Goal: Task Accomplishment & Management: Complete application form

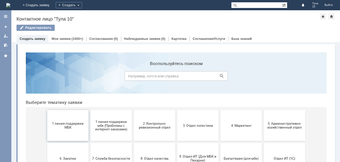
click at [66, 128] on span "1 линия поддержки МБК" at bounding box center [68, 126] width 38 height 8
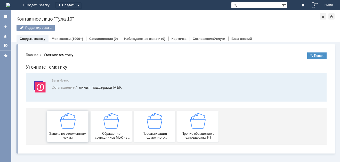
click at [67, 126] on img at bounding box center [67, 120] width 15 height 15
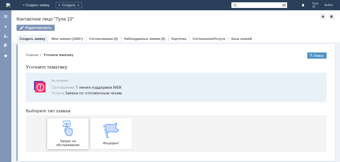
click at [62, 134] on img at bounding box center [67, 128] width 15 height 15
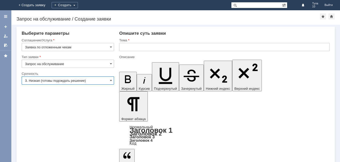
click at [69, 81] on input "3. Низкая (готовы подождать решение)" at bounding box center [68, 81] width 92 height 8
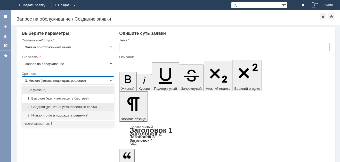
click at [62, 104] on div "2. Средняя (решить в установленные сроки)" at bounding box center [68, 107] width 92 height 8
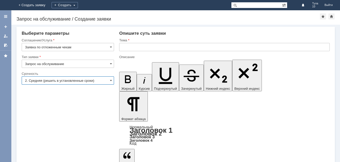
type input "2. Средняя (решить в установленные сроки)"
click at [134, 51] on input "text" at bounding box center [224, 47] width 210 height 8
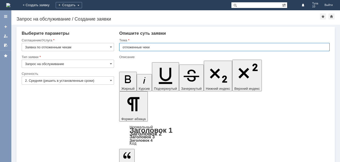
type input "отложенные чеки"
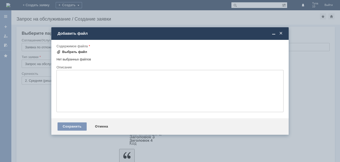
click at [75, 50] on div "Выбрать файл" at bounding box center [74, 52] width 25 height 4
drag, startPoint x: 282, startPoint y: 34, endPoint x: 273, endPoint y: 33, distance: 9.1
click at [282, 34] on span at bounding box center [280, 33] width 5 height 5
